Goal: Find specific page/section: Find specific page/section

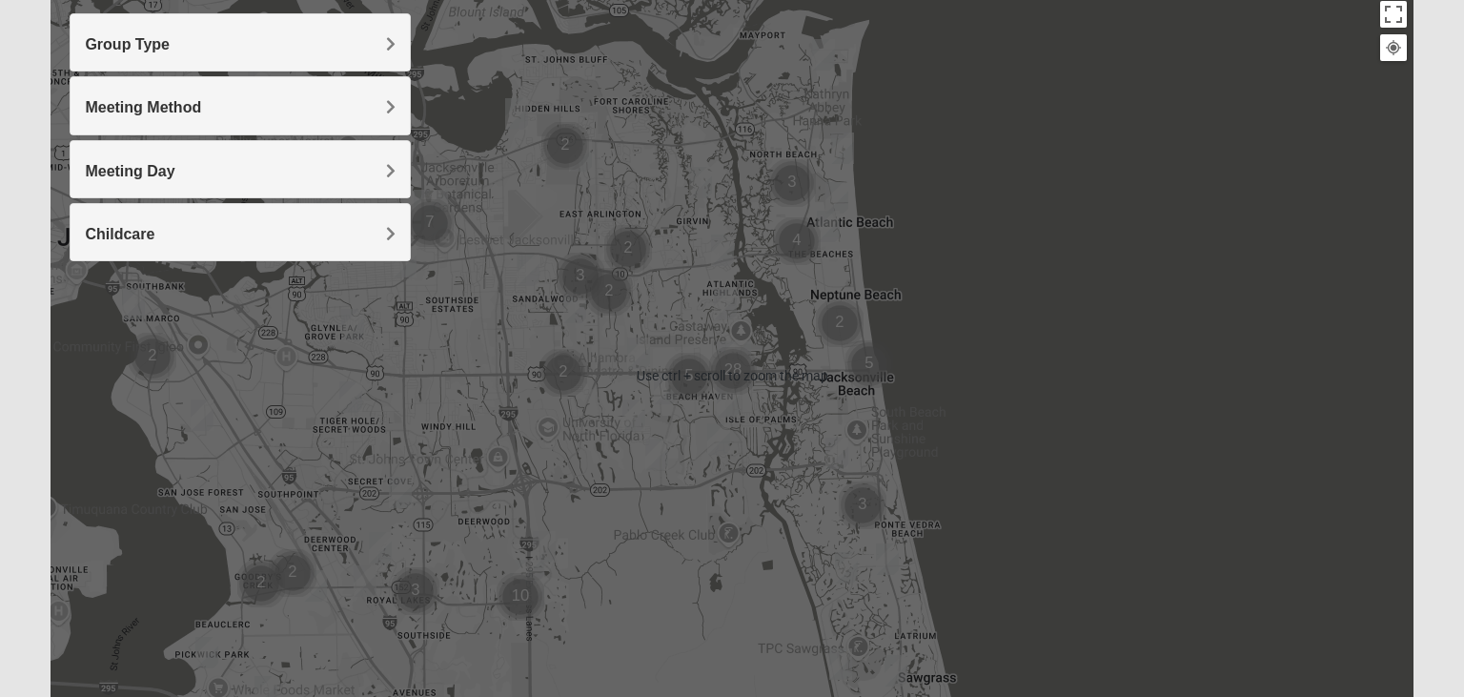
scroll to position [352, 0]
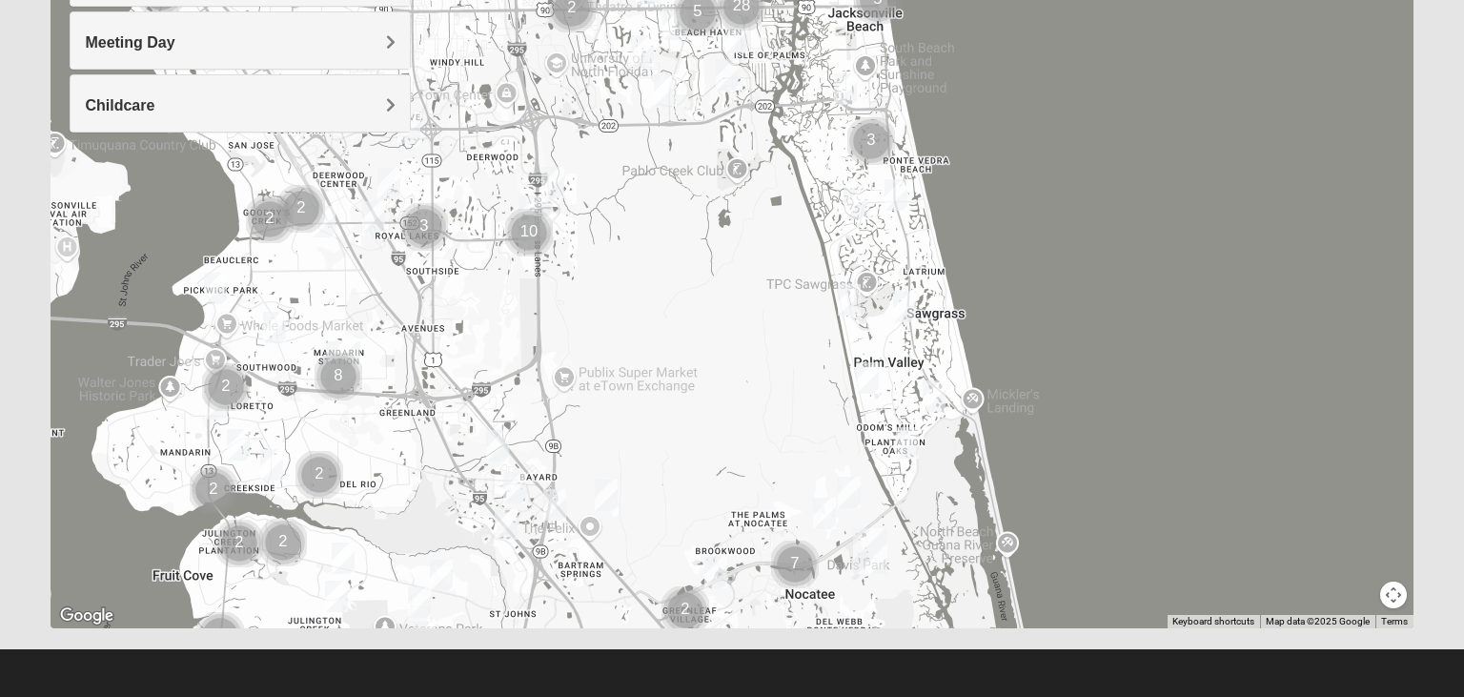
drag, startPoint x: 622, startPoint y: 448, endPoint x: 627, endPoint y: 102, distance: 345.9
click at [627, 129] on div at bounding box center [732, 247] width 1362 height 762
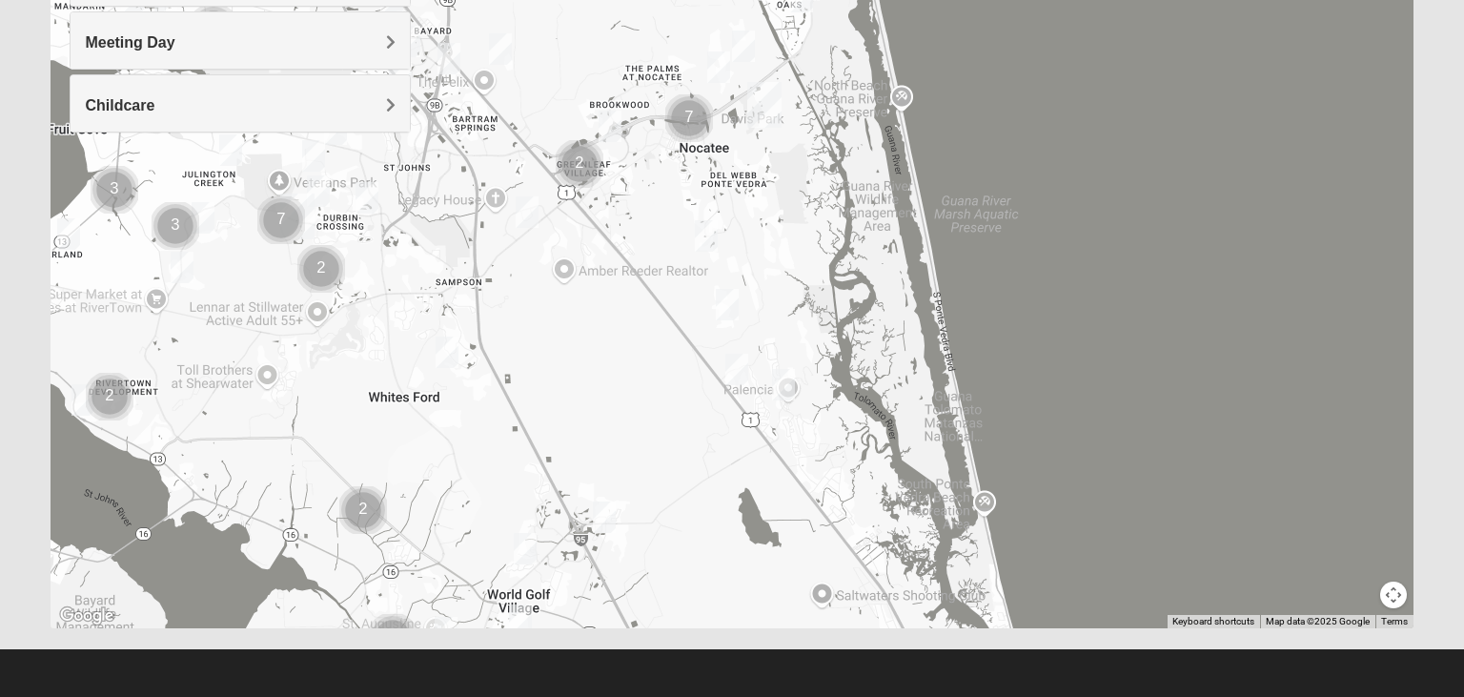
drag, startPoint x: 810, startPoint y: 502, endPoint x: 708, endPoint y: 178, distance: 339.6
click at [708, 178] on div at bounding box center [732, 247] width 1362 height 762
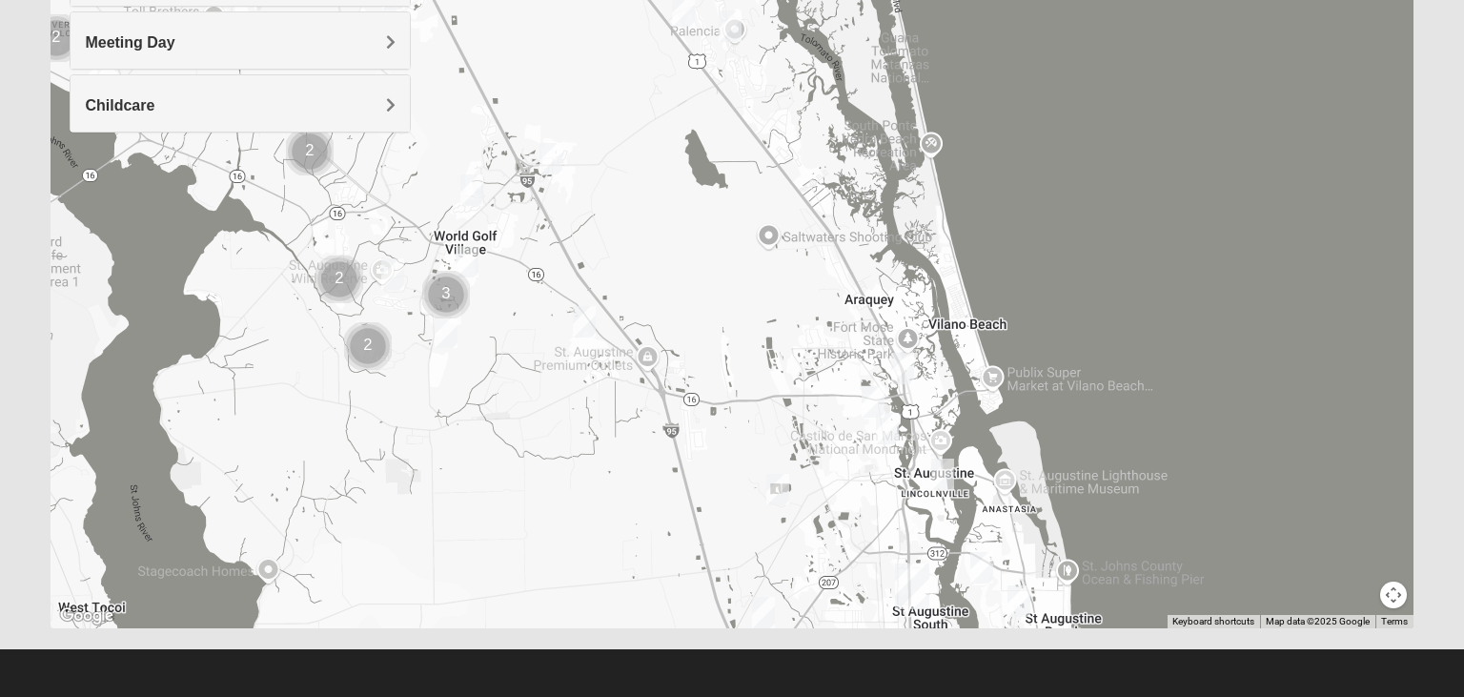
drag, startPoint x: 665, startPoint y: 490, endPoint x: 611, endPoint y: 125, distance: 369.0
click at [611, 128] on div at bounding box center [732, 247] width 1362 height 762
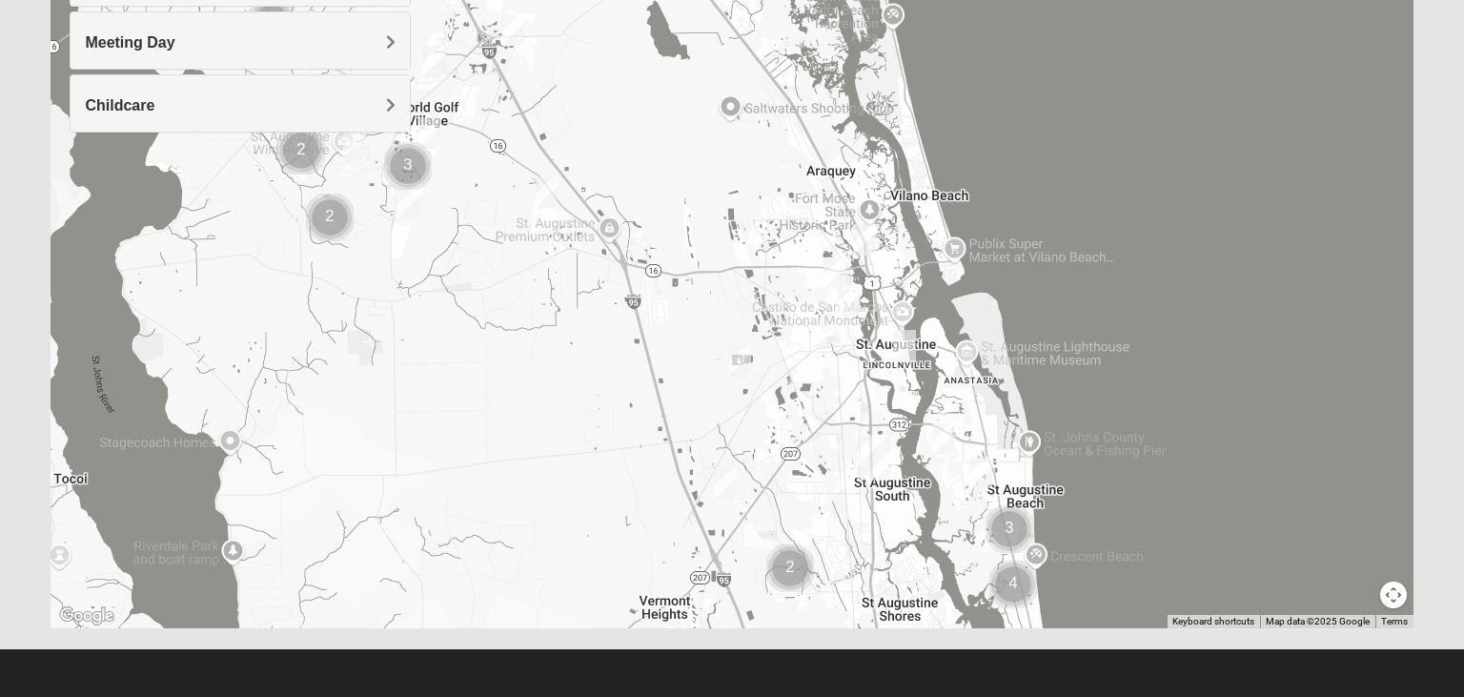
drag, startPoint x: 889, startPoint y: 586, endPoint x: 851, endPoint y: 461, distance: 130.5
click at [851, 461] on img "St. Augustine (Coming Soon)" at bounding box center [874, 457] width 50 height 61
click at [869, 440] on img "St. Augustine (Coming Soon)" at bounding box center [874, 457] width 50 height 61
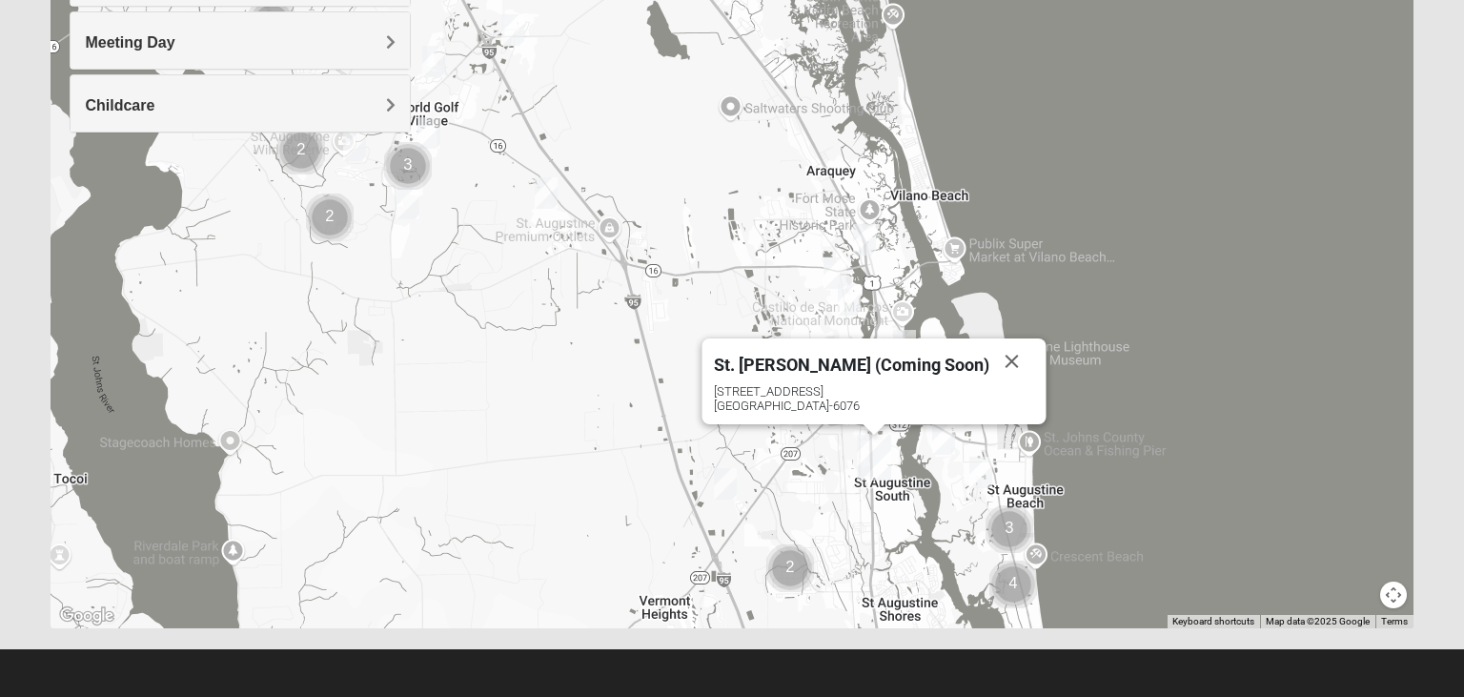
click at [868, 460] on img "St. Augustine (Coming Soon)" at bounding box center [874, 457] width 50 height 61
click at [989, 353] on button "Close" at bounding box center [1012, 361] width 46 height 46
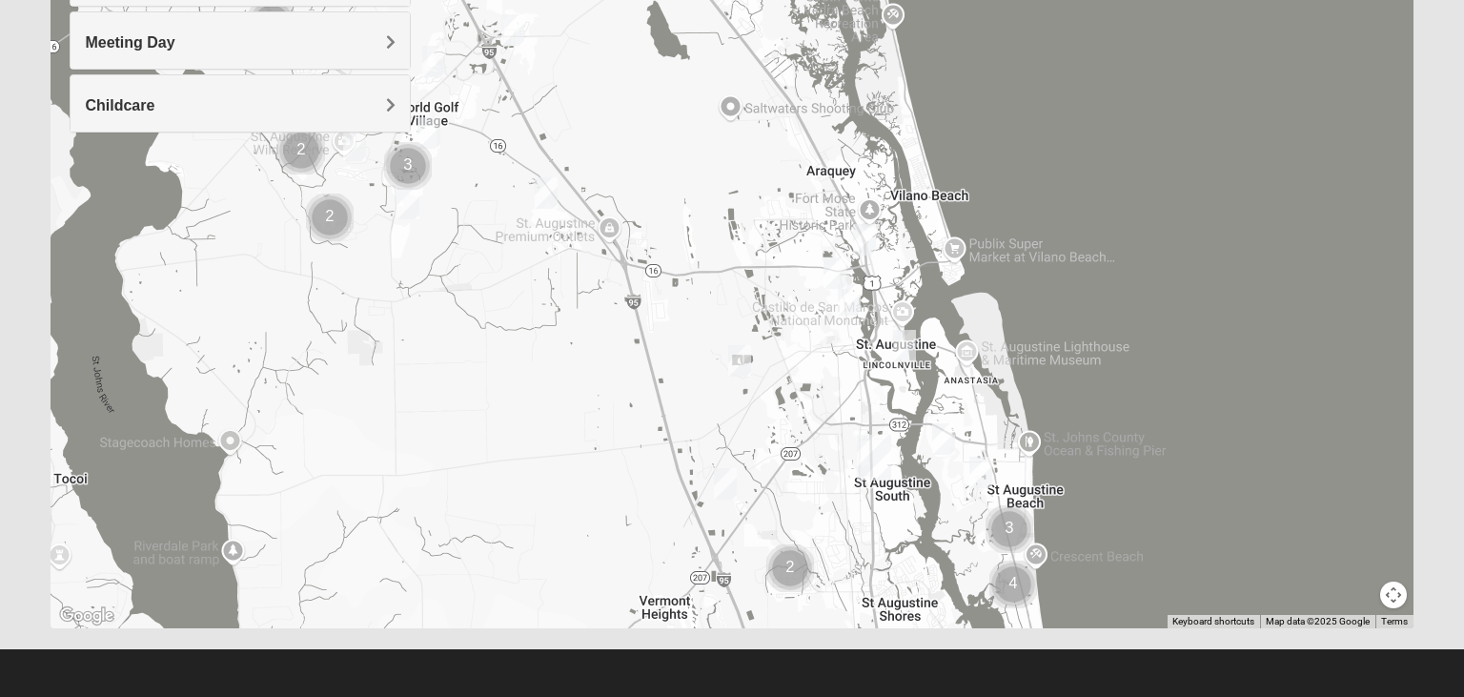
click at [875, 449] on img "St. Augustine (Coming Soon)" at bounding box center [874, 457] width 50 height 61
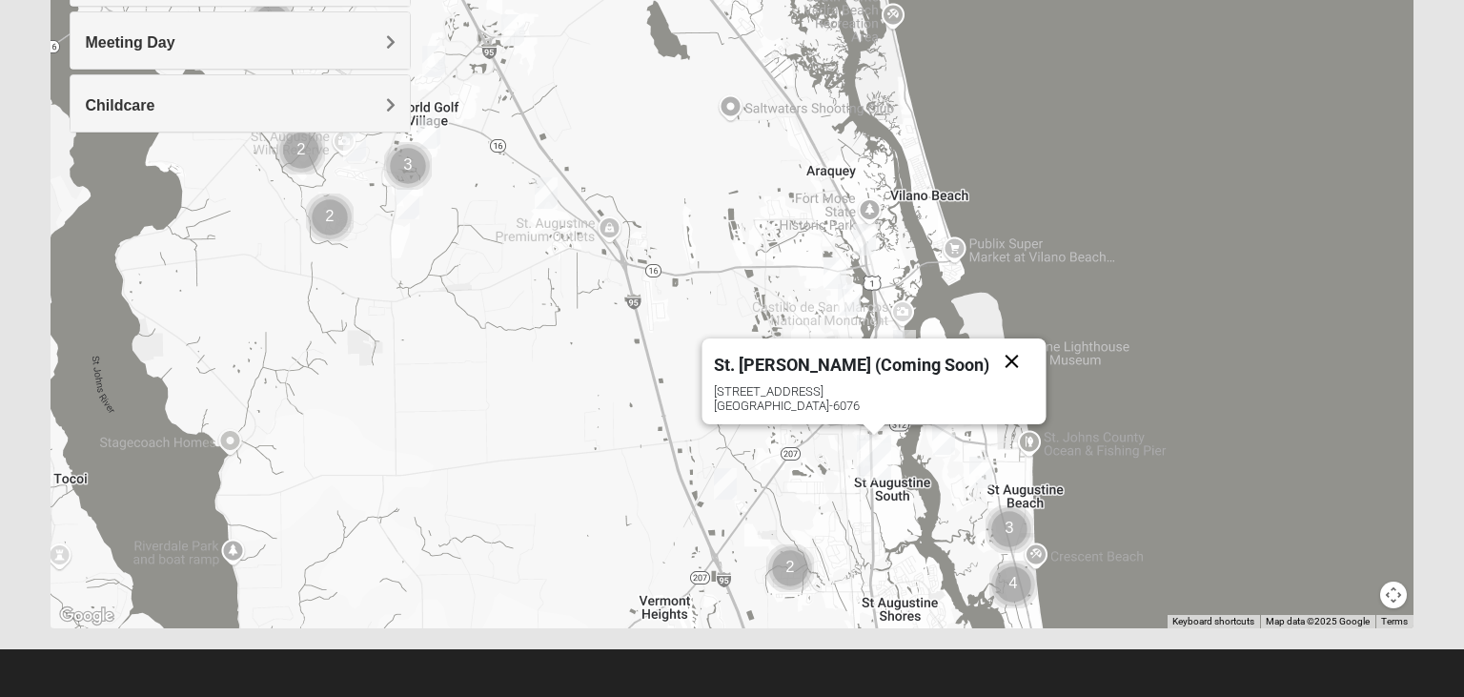
click at [989, 353] on button "Close" at bounding box center [1012, 361] width 46 height 46
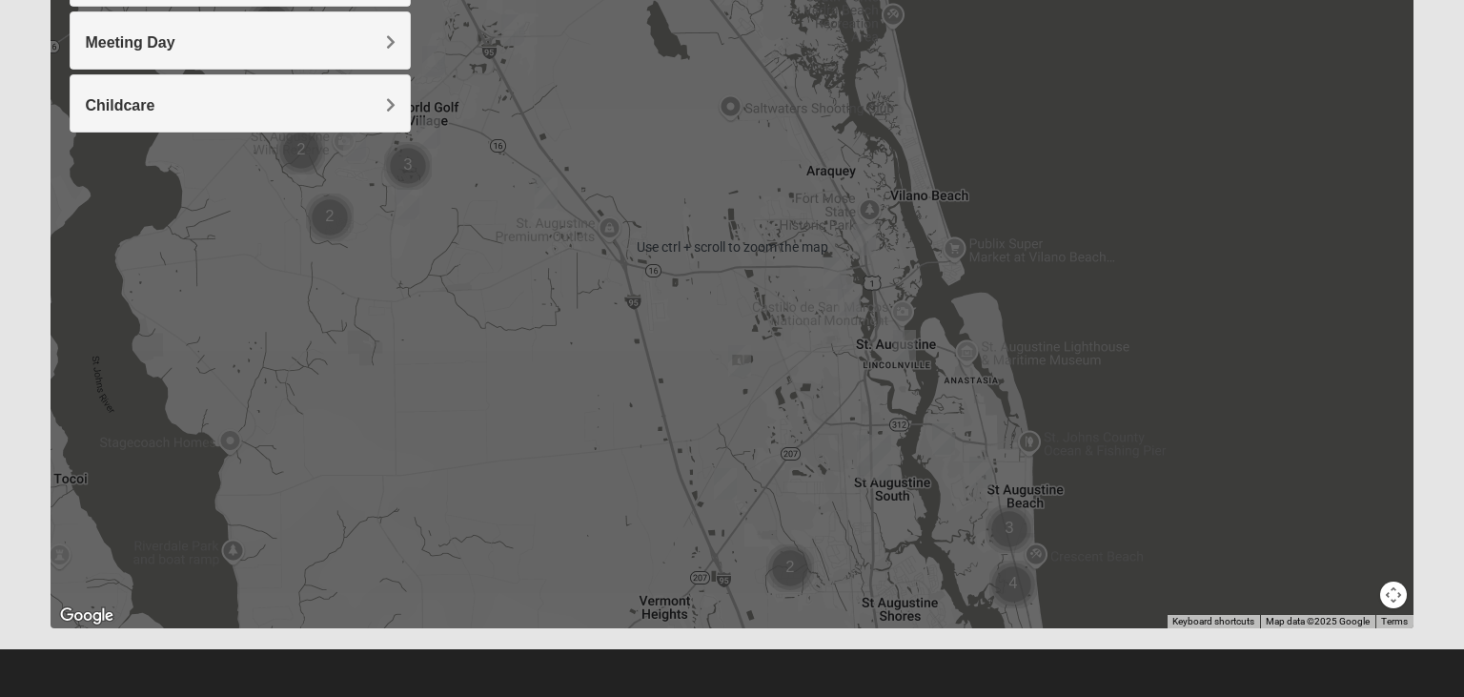
scroll to position [0, 0]
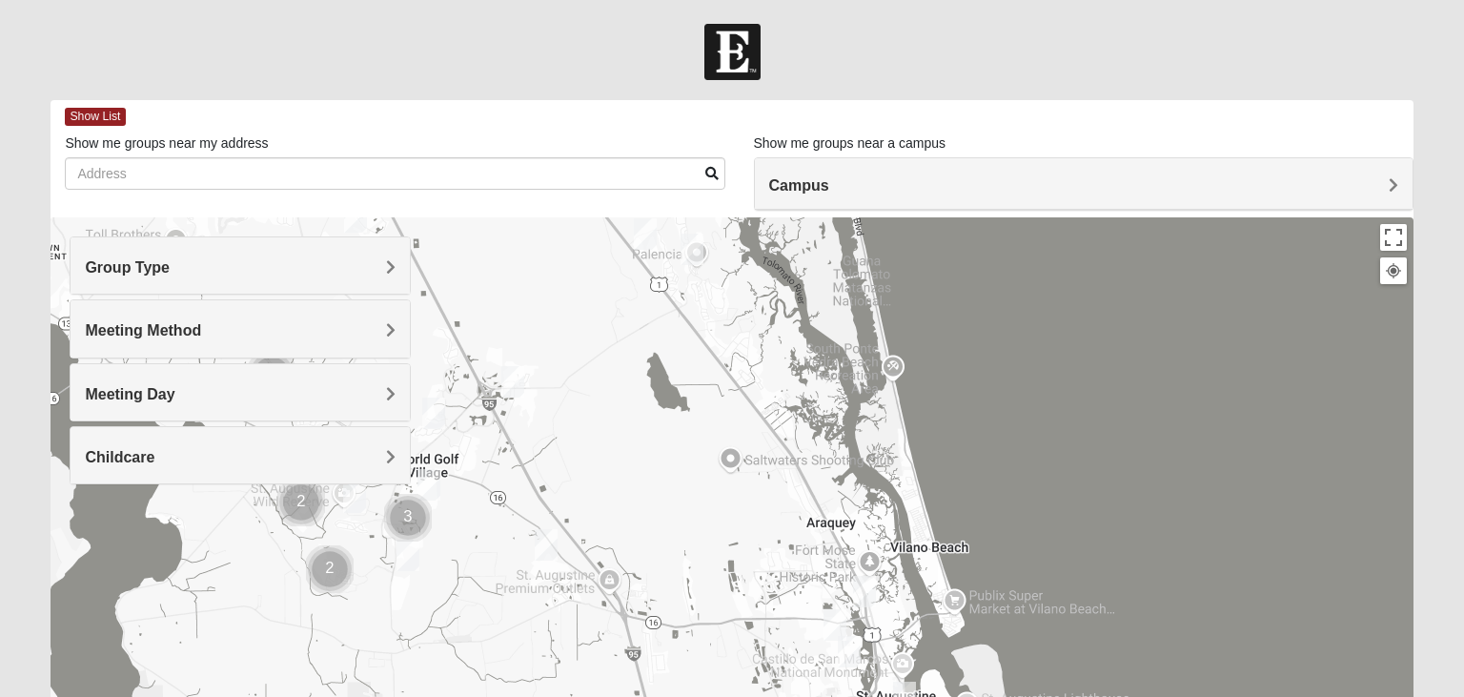
click at [777, 172] on div "Campus" at bounding box center [1083, 183] width 657 height 51
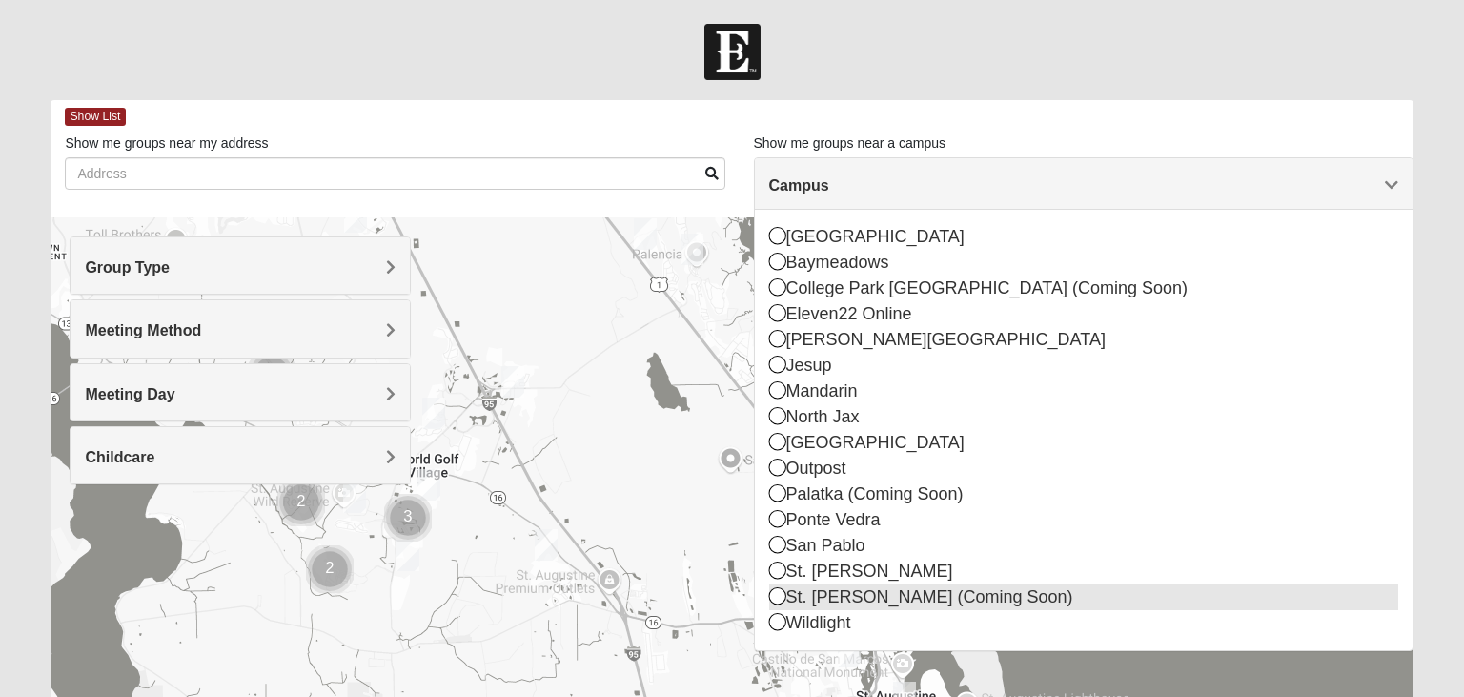
click at [776, 594] on icon at bounding box center [777, 595] width 17 height 17
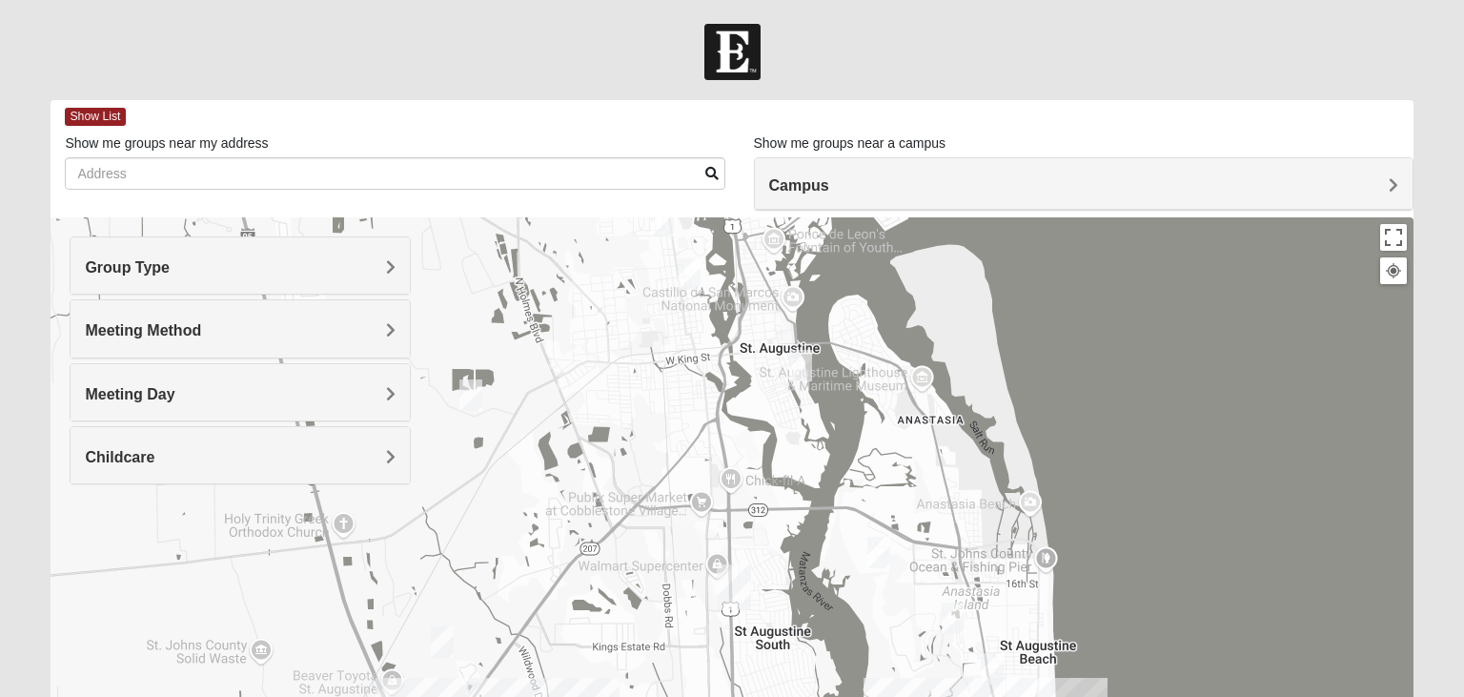
click at [379, 320] on div "Meeting Method" at bounding box center [240, 328] width 338 height 56
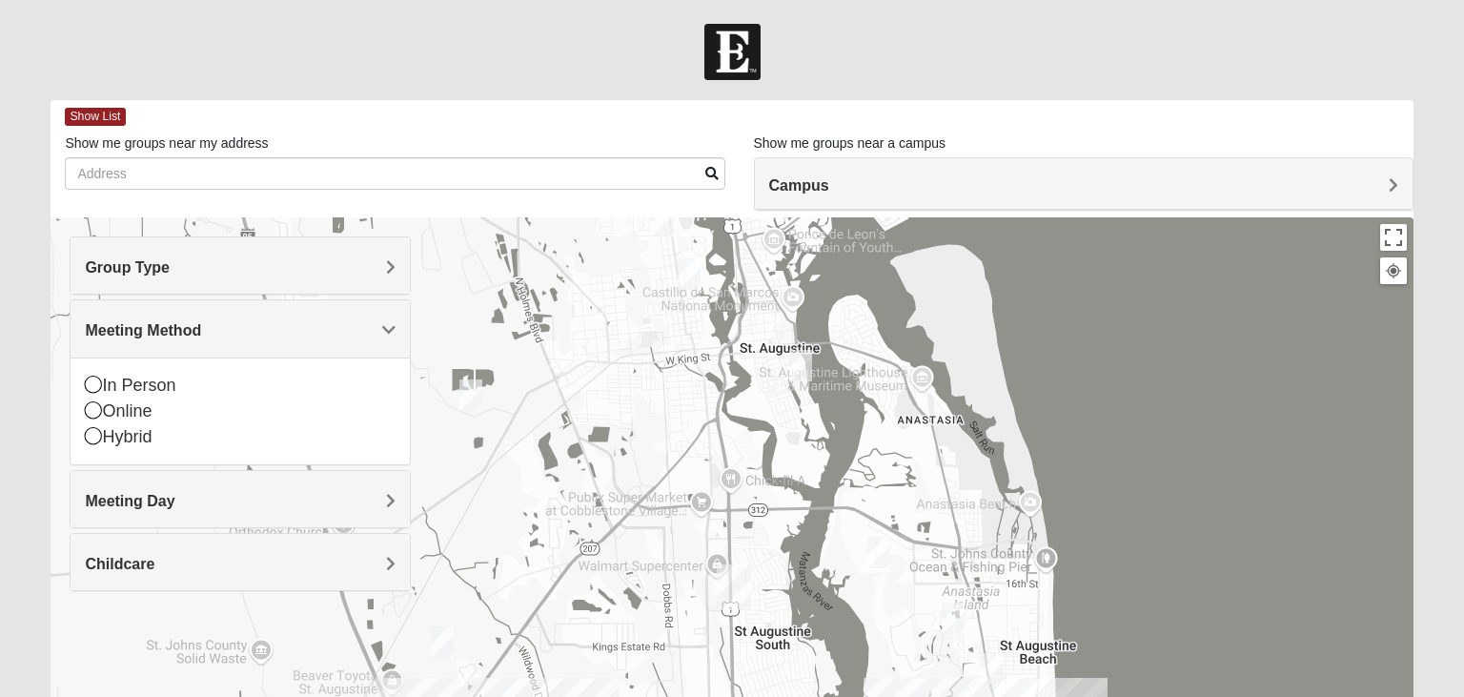
click at [379, 320] on div "Meeting Method" at bounding box center [240, 328] width 338 height 56
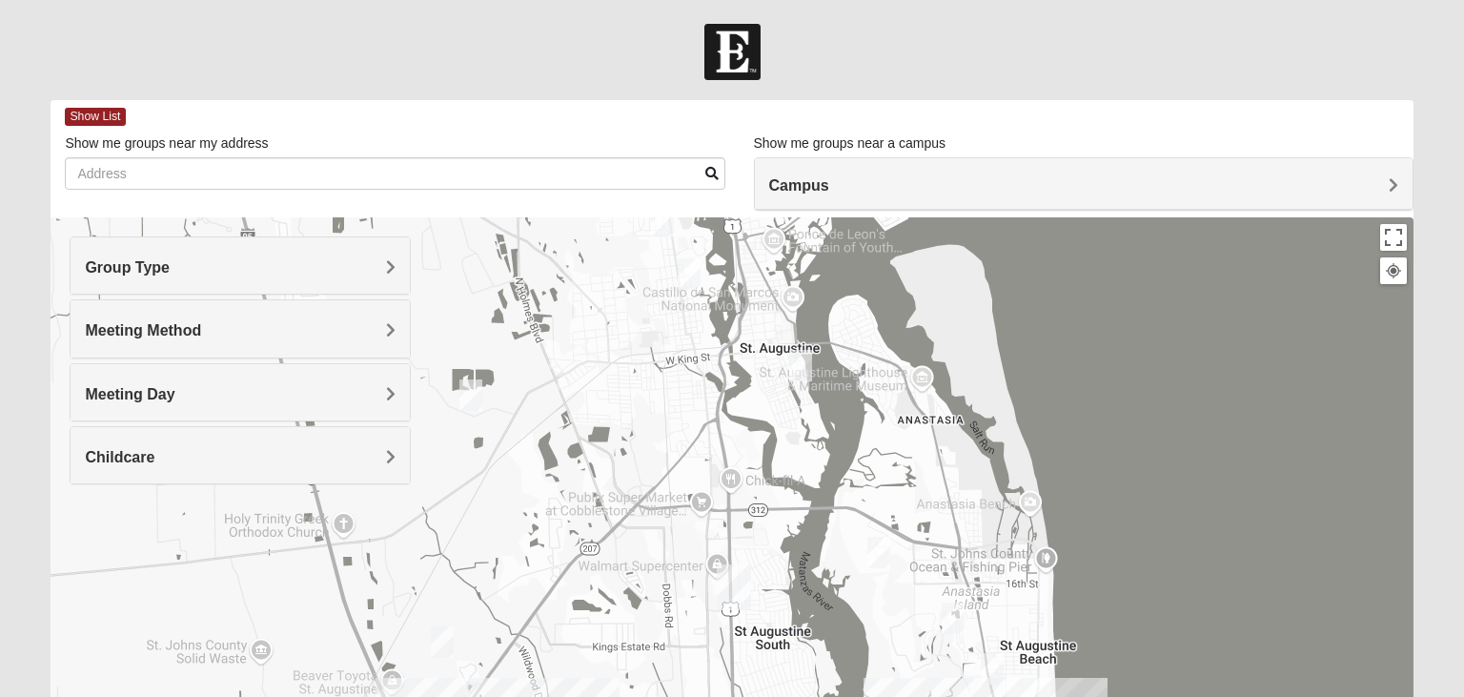
click at [382, 257] on div "Group Type" at bounding box center [240, 265] width 338 height 56
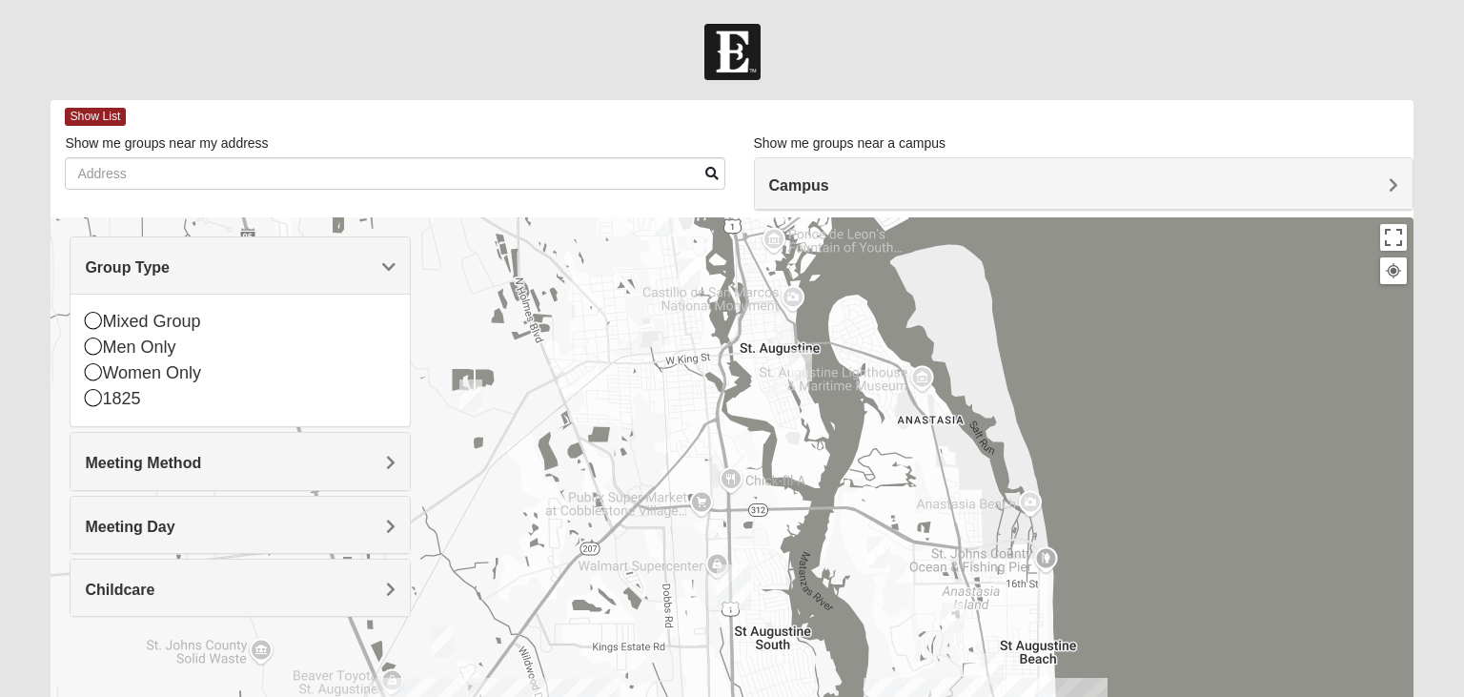
click at [382, 257] on div "Group Type" at bounding box center [240, 265] width 338 height 56
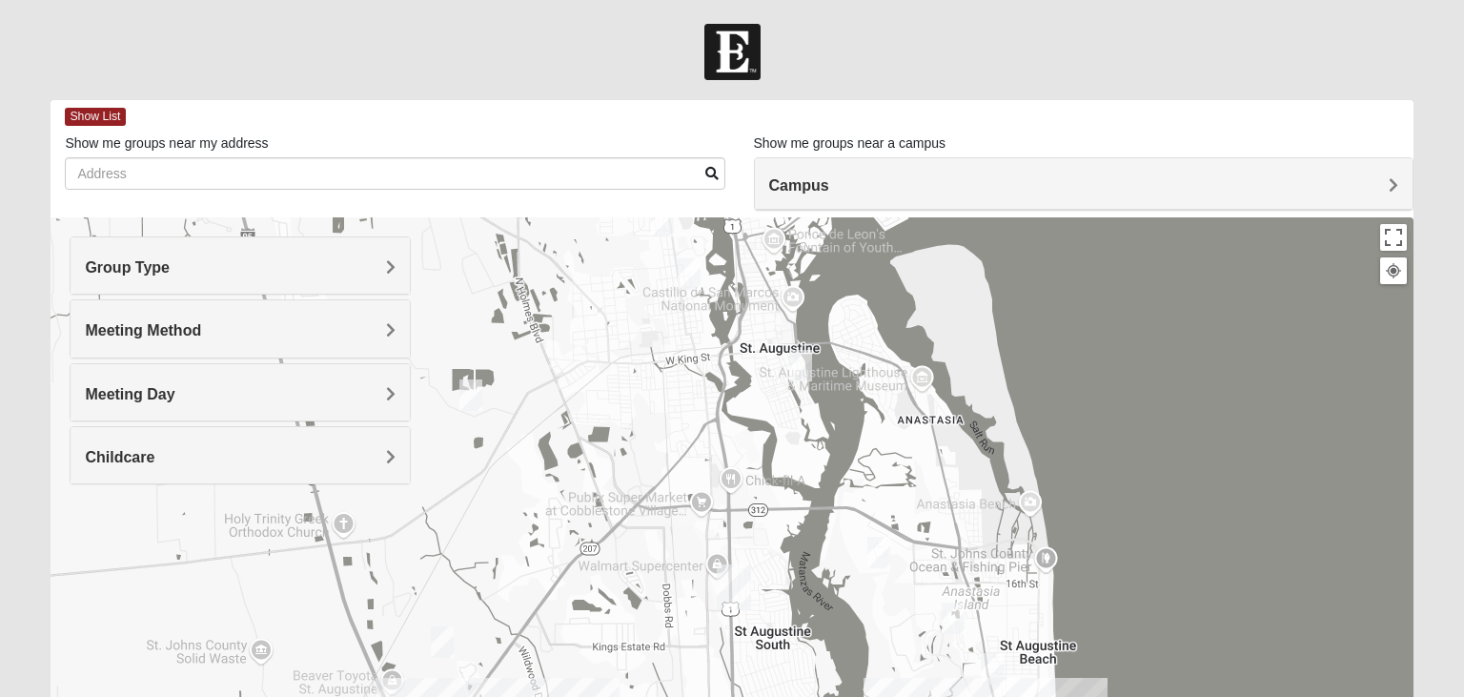
click at [737, 570] on img "St. Augustine (Coming Soon)" at bounding box center [734, 586] width 50 height 61
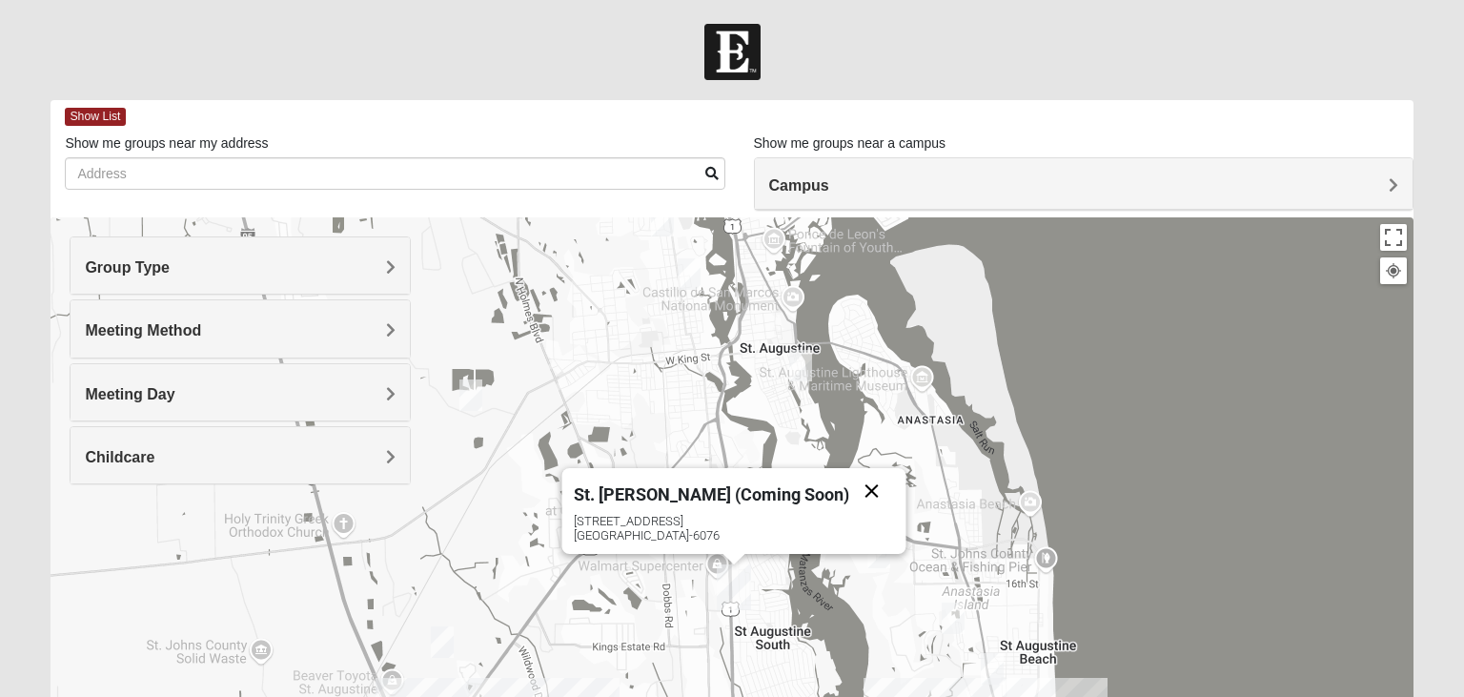
click at [849, 478] on button "Close" at bounding box center [872, 491] width 46 height 46
